Goal: Transaction & Acquisition: Purchase product/service

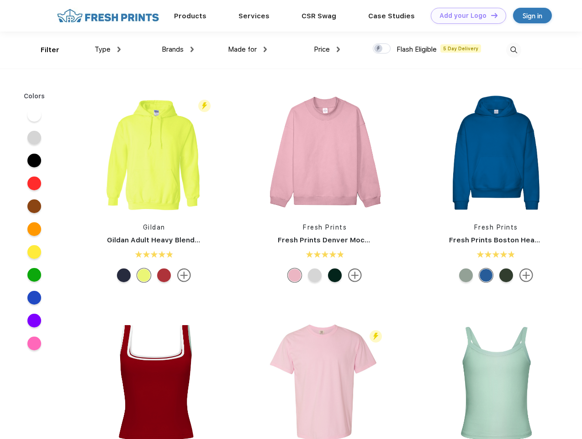
click at [465, 16] on link "Add your Logo Design Tool" at bounding box center [468, 16] width 75 height 16
click at [0, 0] on div "Design Tool" at bounding box center [0, 0] width 0 height 0
click at [490, 15] on link "Add your Logo Design Tool" at bounding box center [468, 16] width 75 height 16
click at [44, 50] on div "Filter" at bounding box center [50, 50] width 19 height 11
click at [108, 49] on span "Type" at bounding box center [103, 49] width 16 height 8
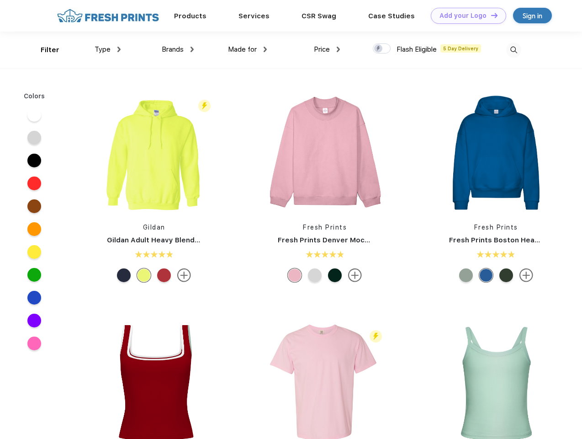
click at [178, 49] on span "Brands" at bounding box center [173, 49] width 22 height 8
click at [248, 49] on span "Made for" at bounding box center [242, 49] width 29 height 8
click at [327, 49] on span "Price" at bounding box center [322, 49] width 16 height 8
click at [382, 49] on div at bounding box center [382, 48] width 18 height 10
click at [379, 49] on input "checkbox" at bounding box center [376, 46] width 6 height 6
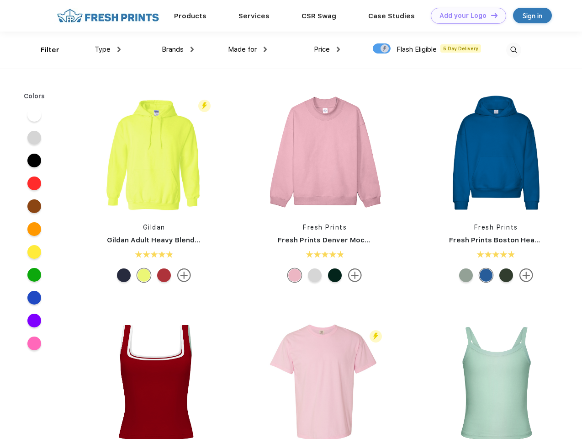
click at [514, 50] on img at bounding box center [513, 49] width 15 height 15
